Goal: Information Seeking & Learning: Learn about a topic

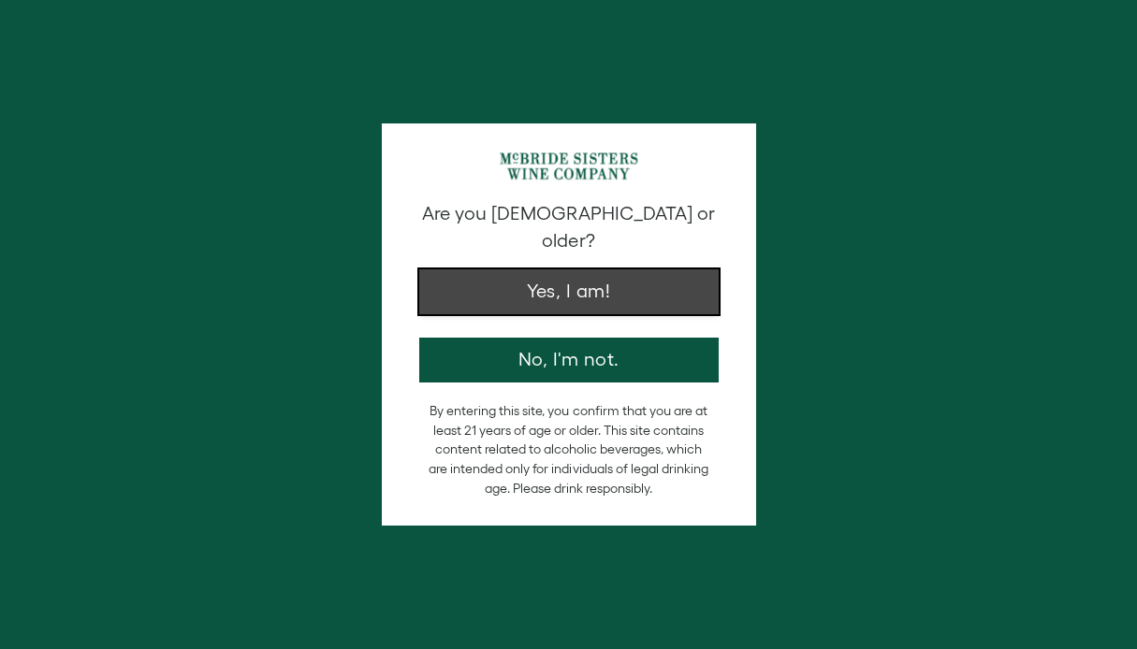
click at [600, 284] on button "Yes, I am!" at bounding box center [568, 292] width 299 height 45
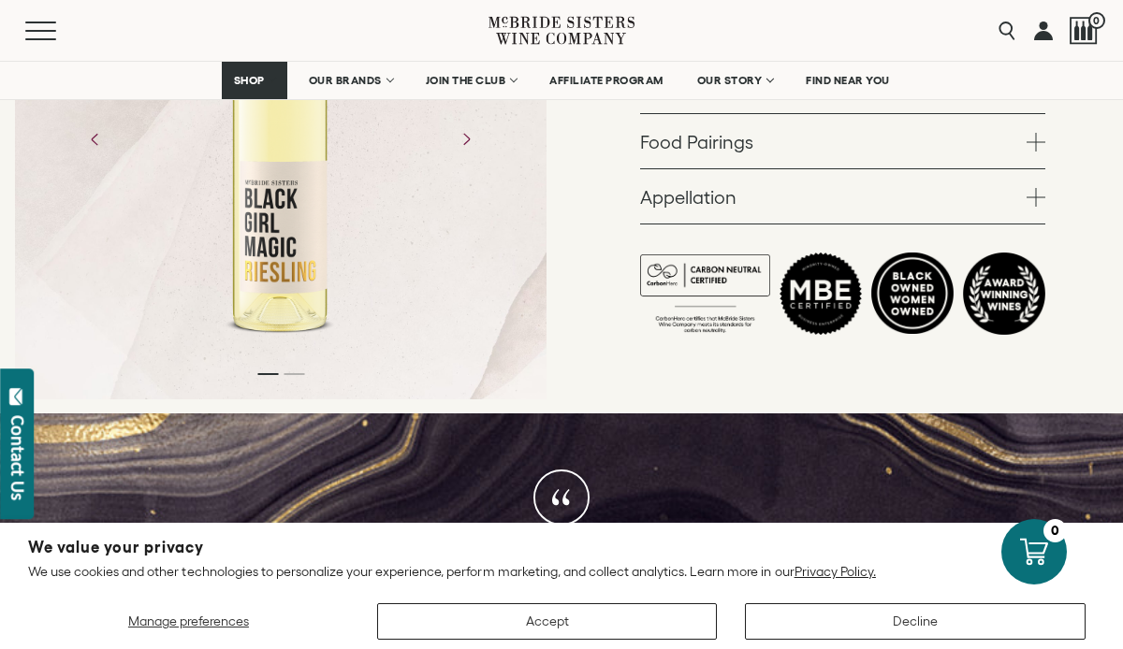
scroll to position [558, 0]
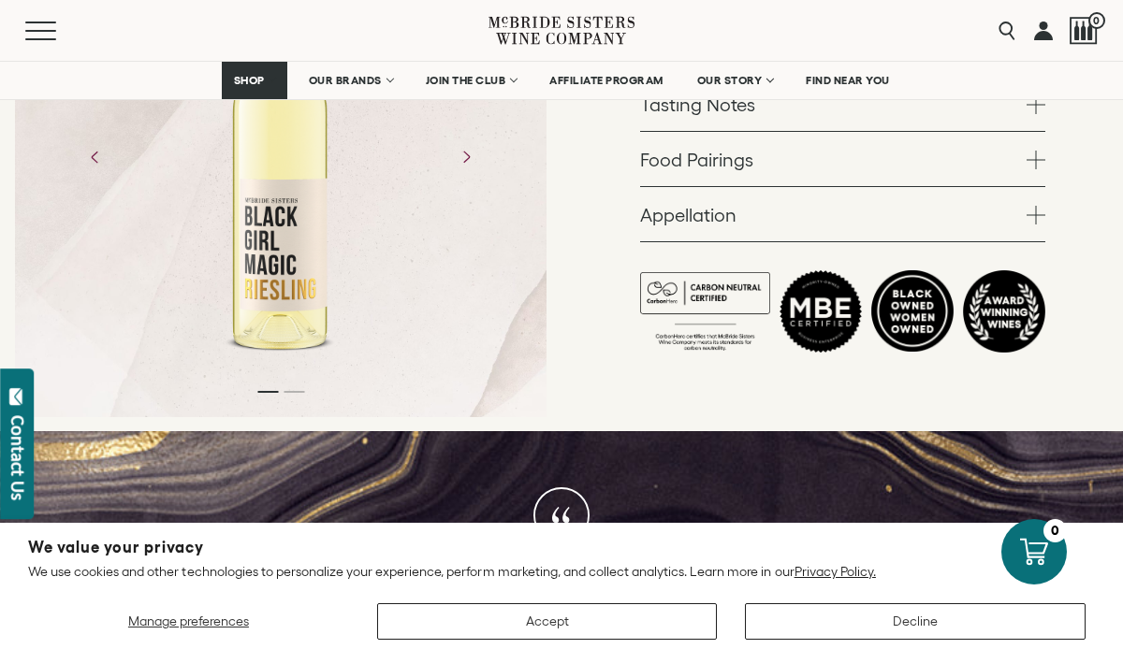
click at [732, 201] on link "Appellation" at bounding box center [842, 214] width 405 height 54
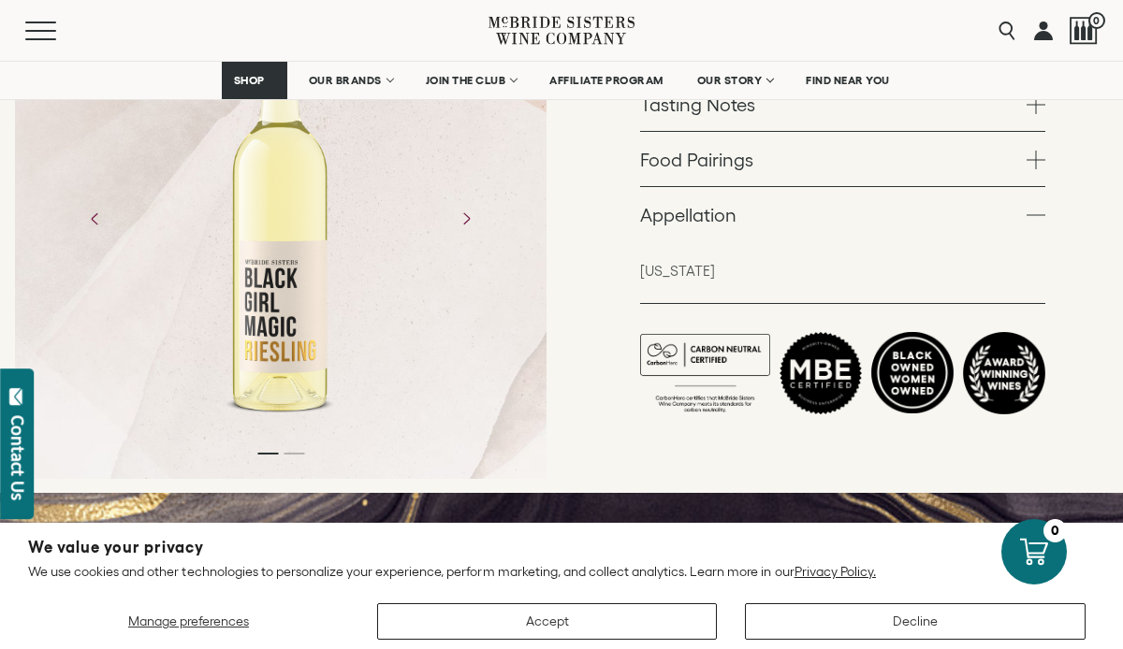
click at [696, 169] on link "Food Pairings" at bounding box center [842, 159] width 405 height 54
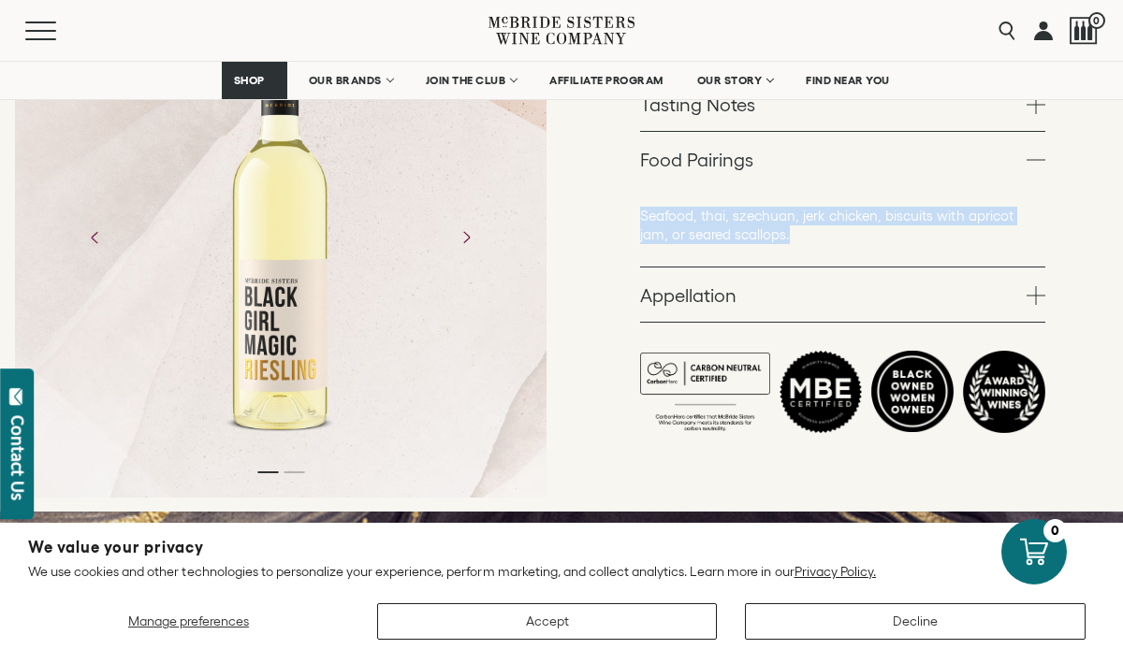
drag, startPoint x: 761, startPoint y: 238, endPoint x: 638, endPoint y: 217, distance: 124.3
click at [638, 217] on div "Black Girl Magic Wines Black Girl Magic Riesling [US_STATE] 2022 White – 750ml …" at bounding box center [841, 54] width 561 height 917
click at [668, 217] on p "Seafood, thai, szechuan, jerk chicken, biscuits with apricot jam, or seared sca…" at bounding box center [842, 225] width 405 height 37
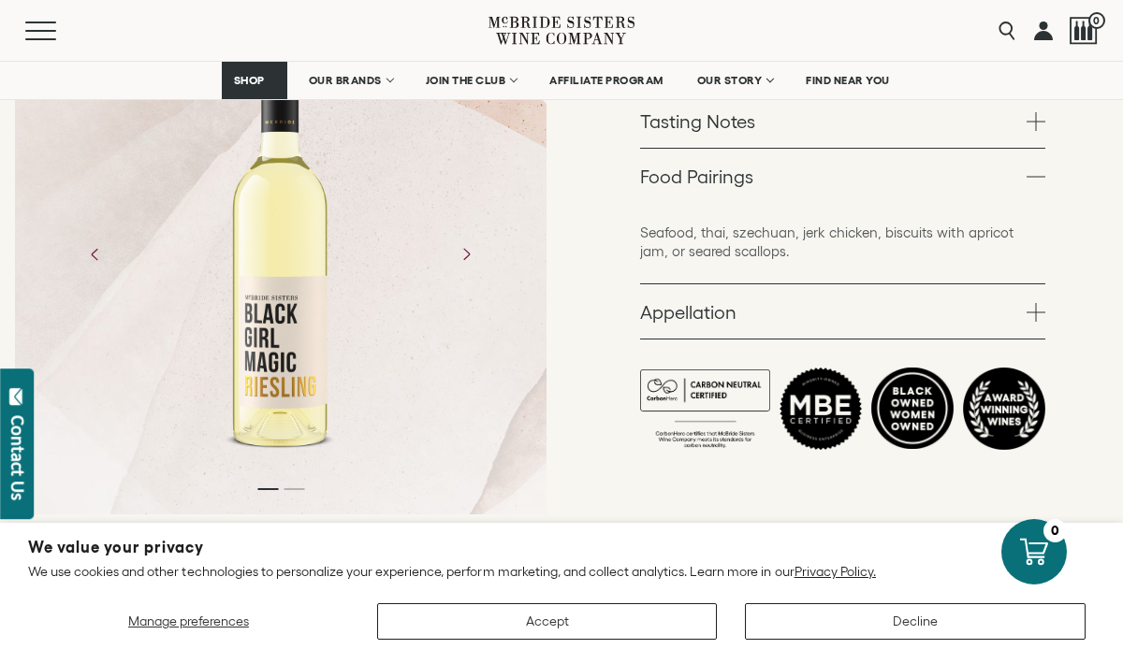
scroll to position [518, 0]
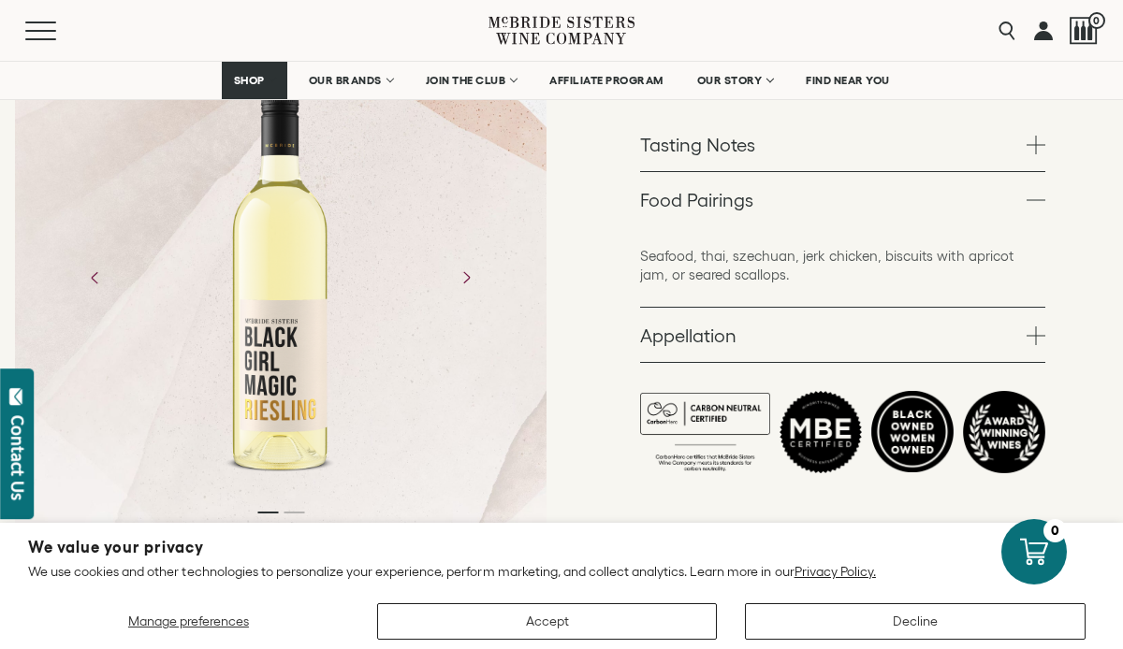
click at [701, 170] on link "Tasting Notes" at bounding box center [842, 144] width 405 height 54
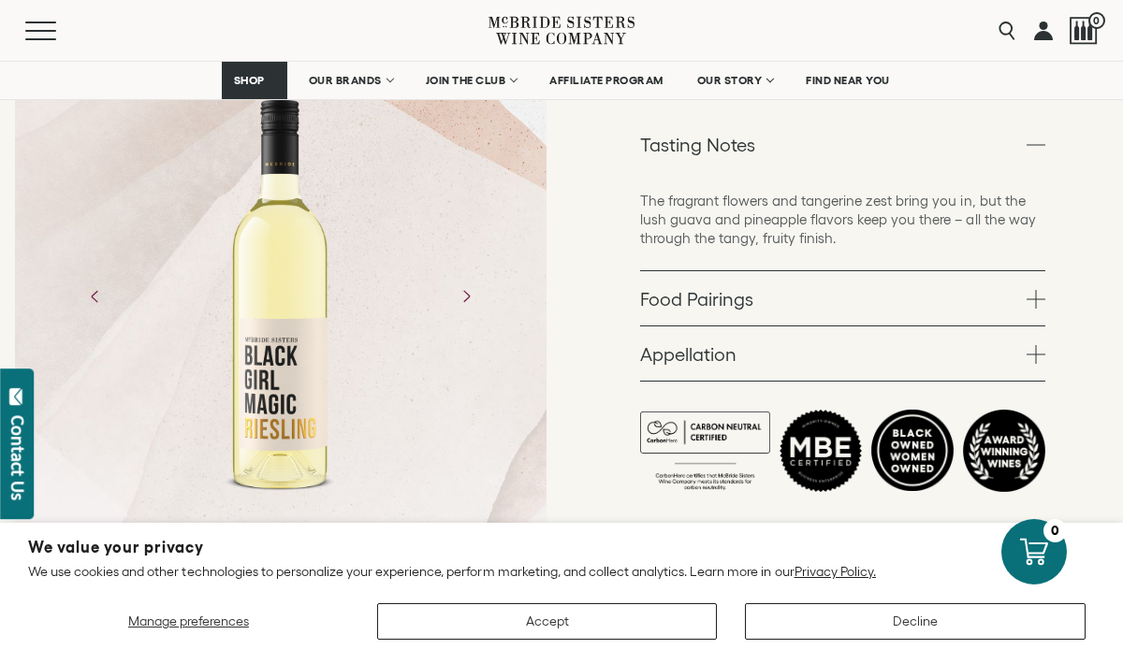
click at [851, 245] on p "The fragrant flowers and tangerine zest bring you in, but the lush guava and pi…" at bounding box center [842, 220] width 405 height 56
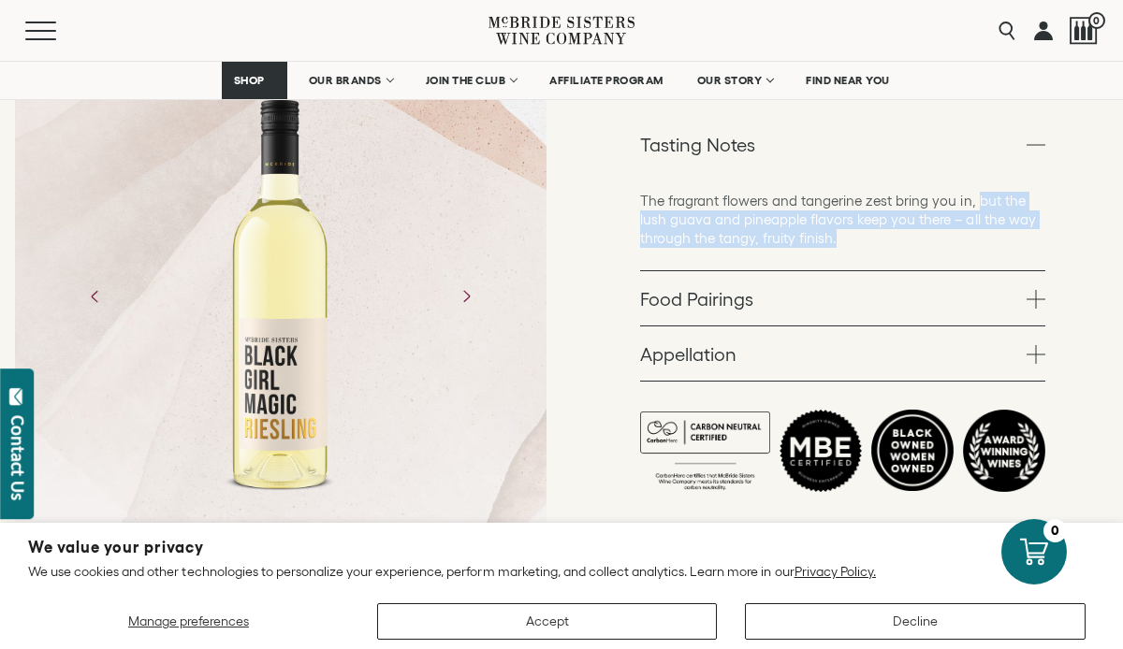
drag, startPoint x: 974, startPoint y: 199, endPoint x: 936, endPoint y: 226, distance: 47.0
click at [972, 237] on p "The fragrant flowers and tangerine zest bring you in, but the lush guava and pi…" at bounding box center [842, 220] width 405 height 56
copy p "but the lush guava and pineapple flavors keep you there – all the way through t…"
click at [678, 324] on link "Food Pairings" at bounding box center [842, 298] width 405 height 54
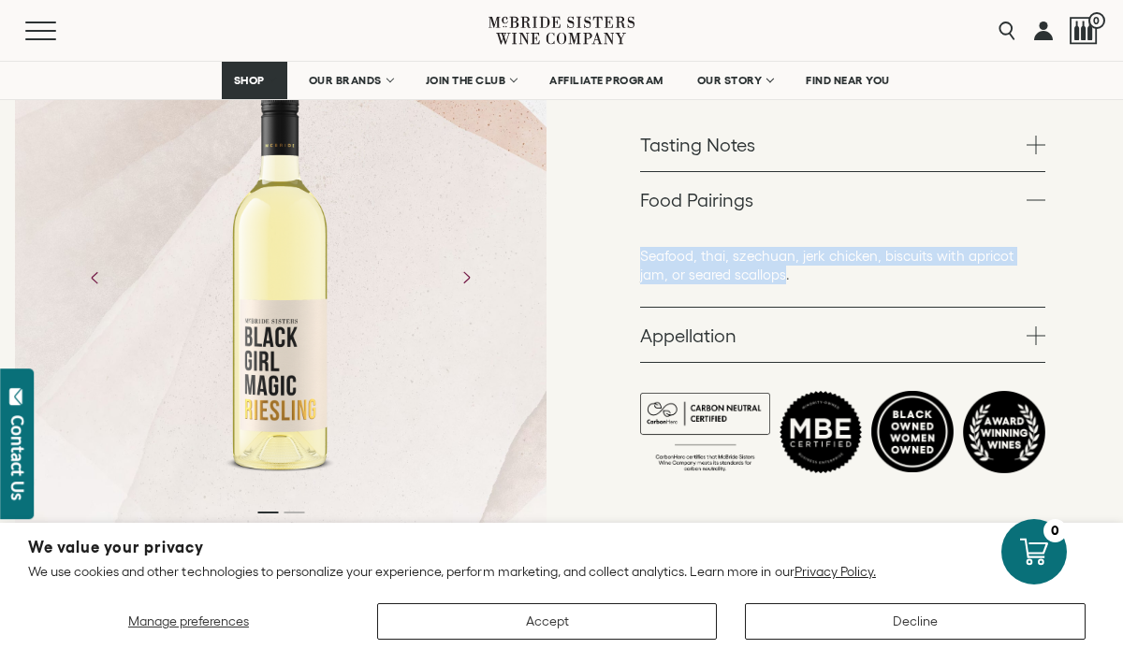
drag, startPoint x: 732, startPoint y: 271, endPoint x: 631, endPoint y: 251, distance: 103.1
click at [622, 249] on div "Black Girl Magic Wines Black Girl Magic Riesling [US_STATE] 2022 White – 750ml …" at bounding box center [841, 94] width 561 height 917
copy p "Seafood, thai, szechuan, jerk chicken, biscuits with apricot jam, or seared sca…"
click at [702, 339] on link "Appellation" at bounding box center [842, 335] width 405 height 54
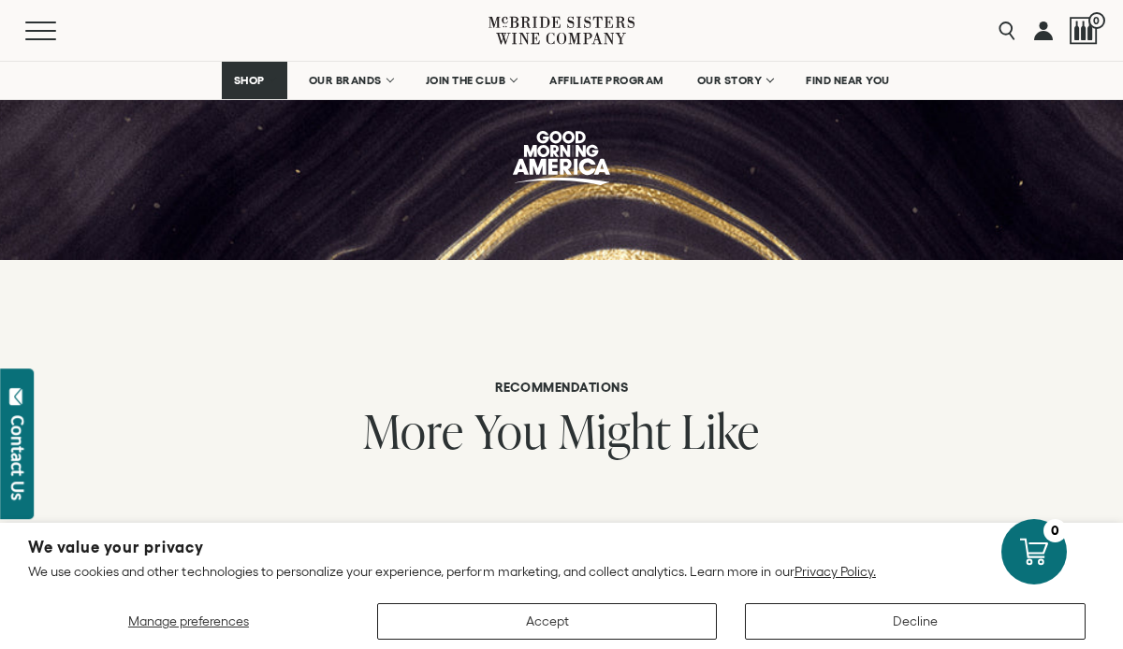
scroll to position [1408, 0]
